Goal: Find specific page/section: Find specific page/section

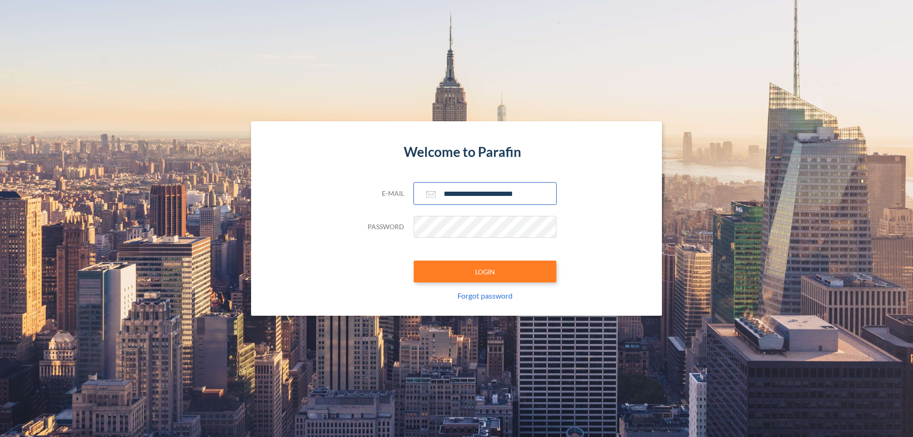
type input "**********"
click at [485, 272] on button "LOGIN" at bounding box center [485, 272] width 143 height 22
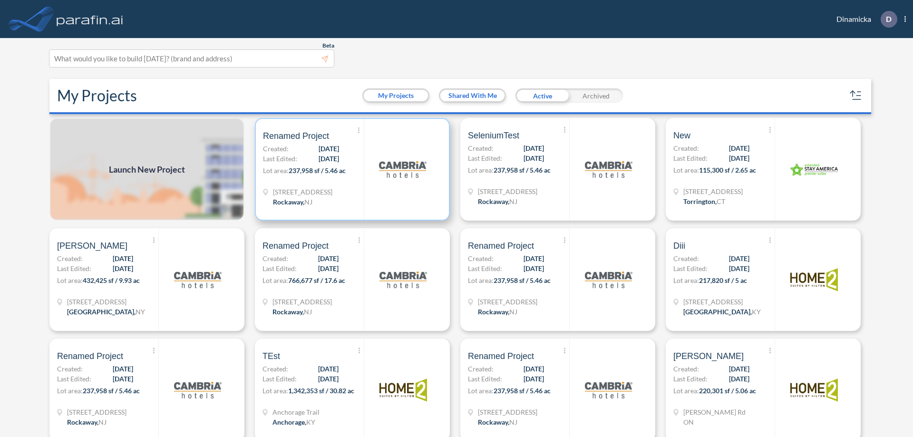
scroll to position [2, 0]
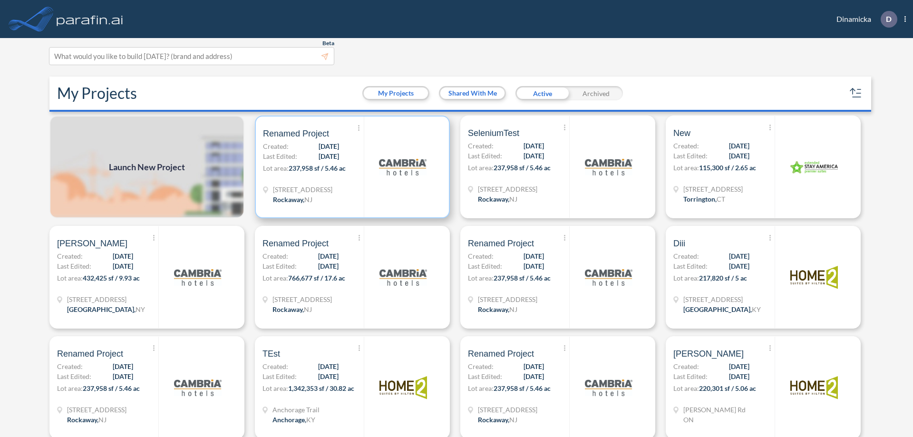
click at [350, 167] on p "Lot area: 237,958 sf / 5.46 ac" at bounding box center [313, 170] width 101 height 14
